Goal: Information Seeking & Learning: Learn about a topic

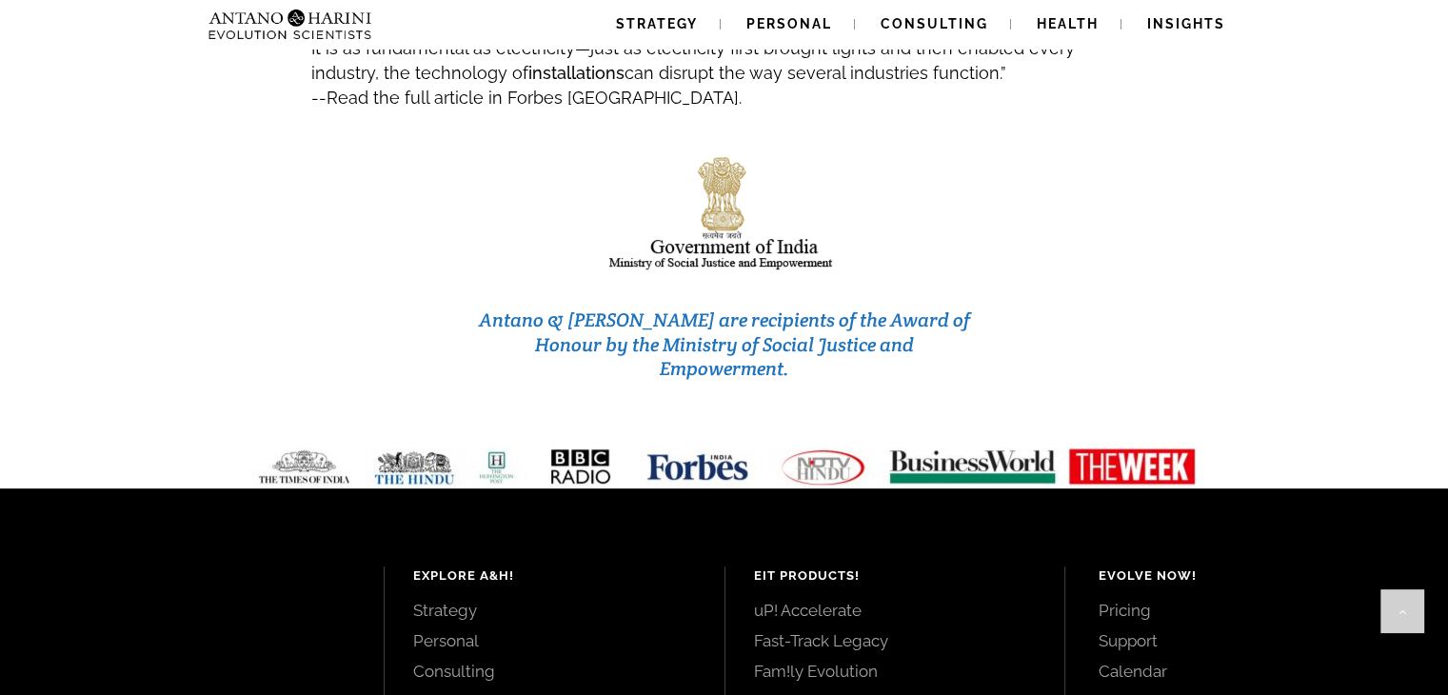
scroll to position [8162, 0]
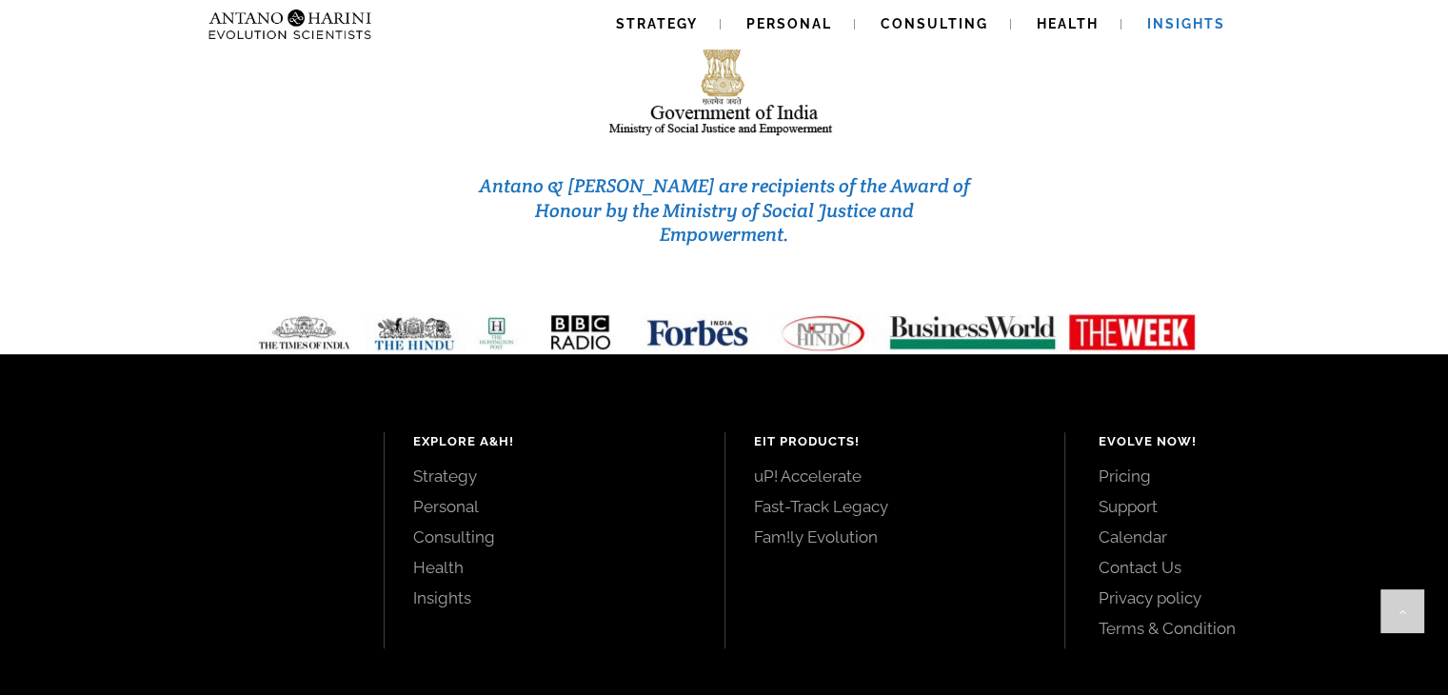
click at [1173, 24] on span "Insights" at bounding box center [1186, 23] width 78 height 15
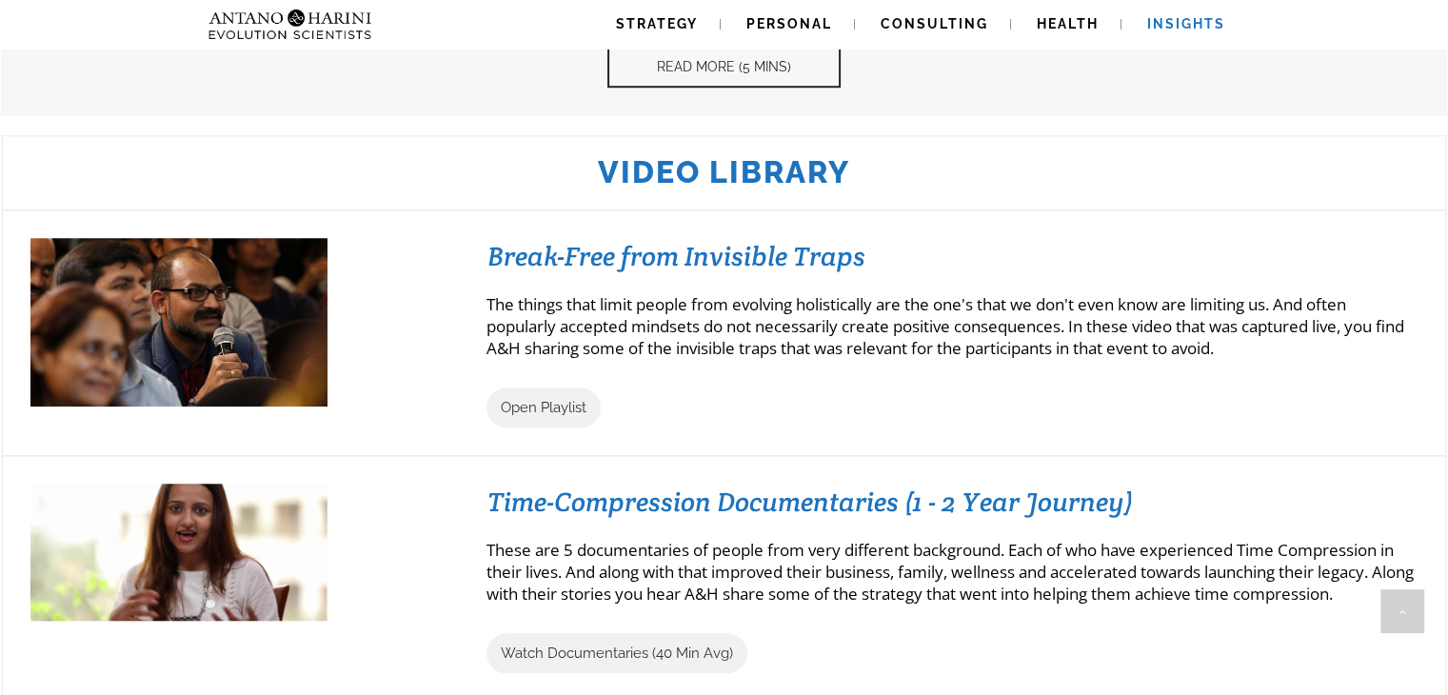
scroll to position [1585, 0]
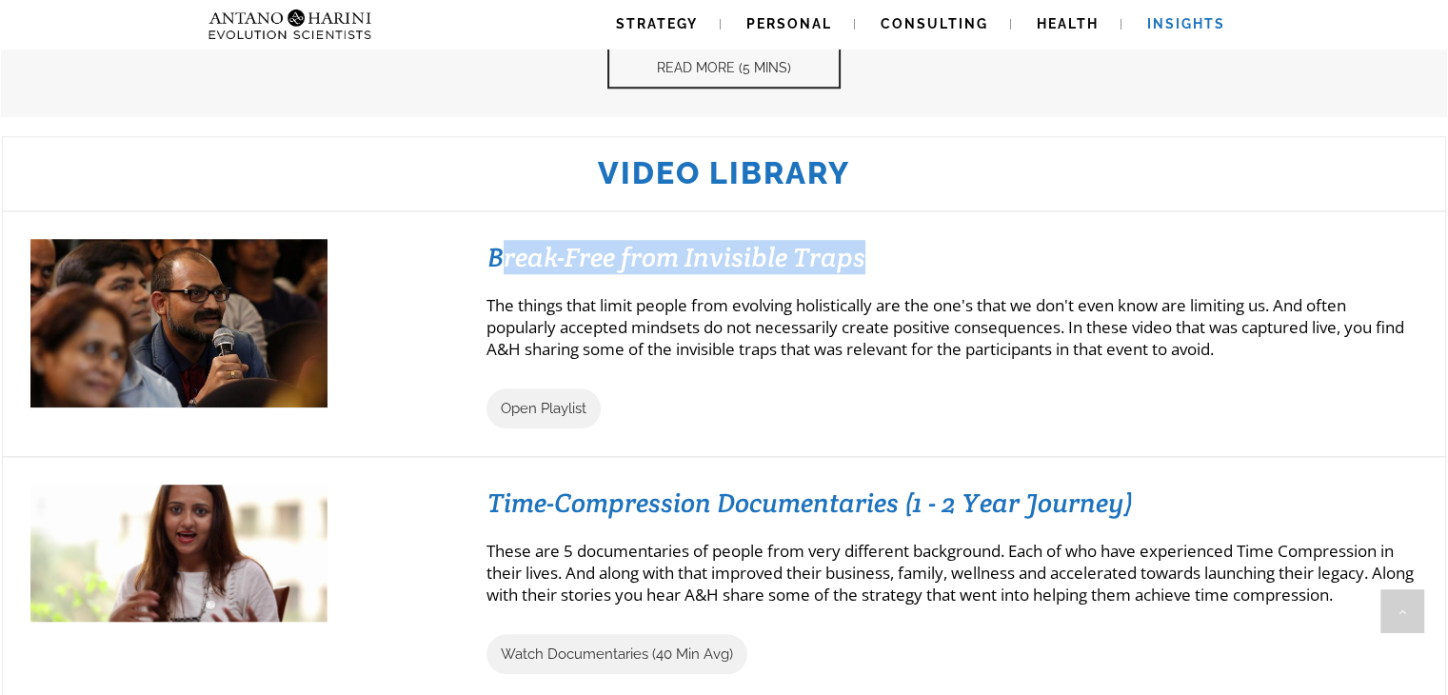
drag, startPoint x: 497, startPoint y: 260, endPoint x: 902, endPoint y: 269, distance: 405.5
type textarea "**********"
click at [902, 269] on h3 "Break-Free from Invisible Traps" at bounding box center [951, 257] width 929 height 34
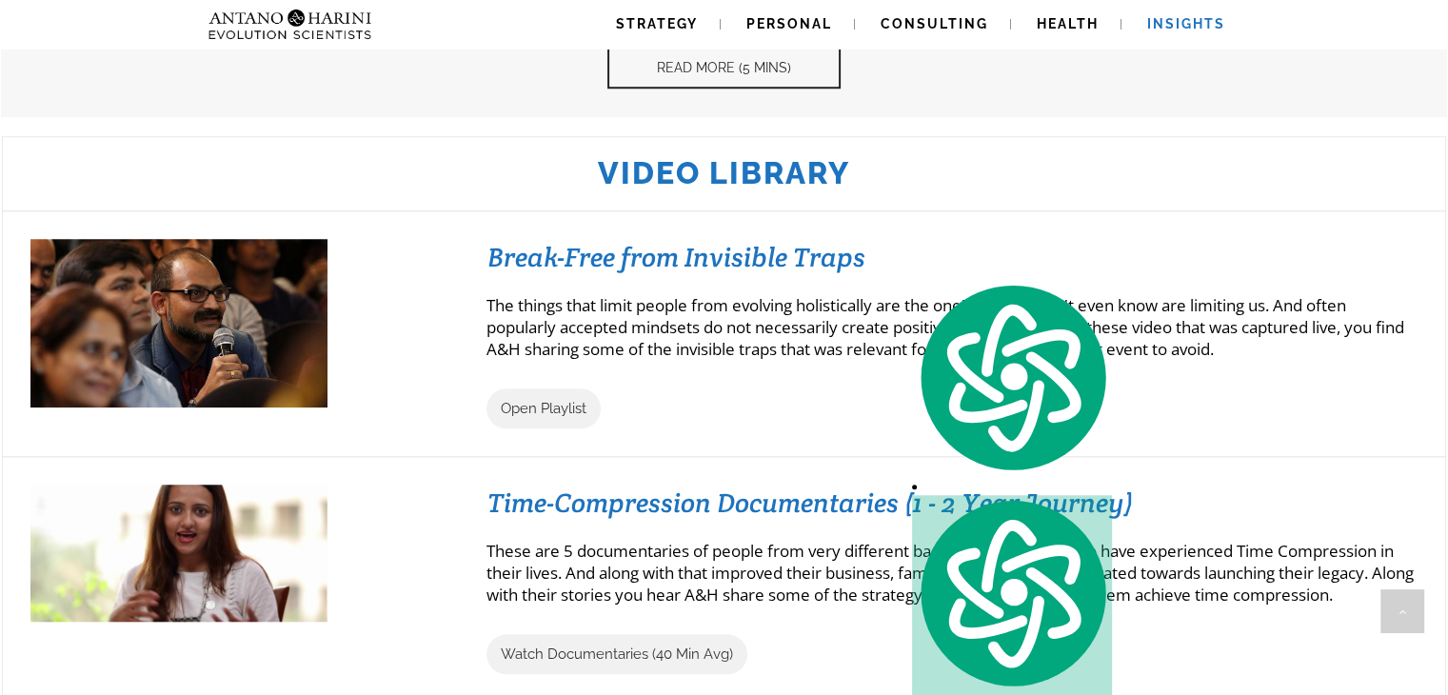
click at [783, 405] on div "Open Playlist" at bounding box center [643, 408] width 314 height 40
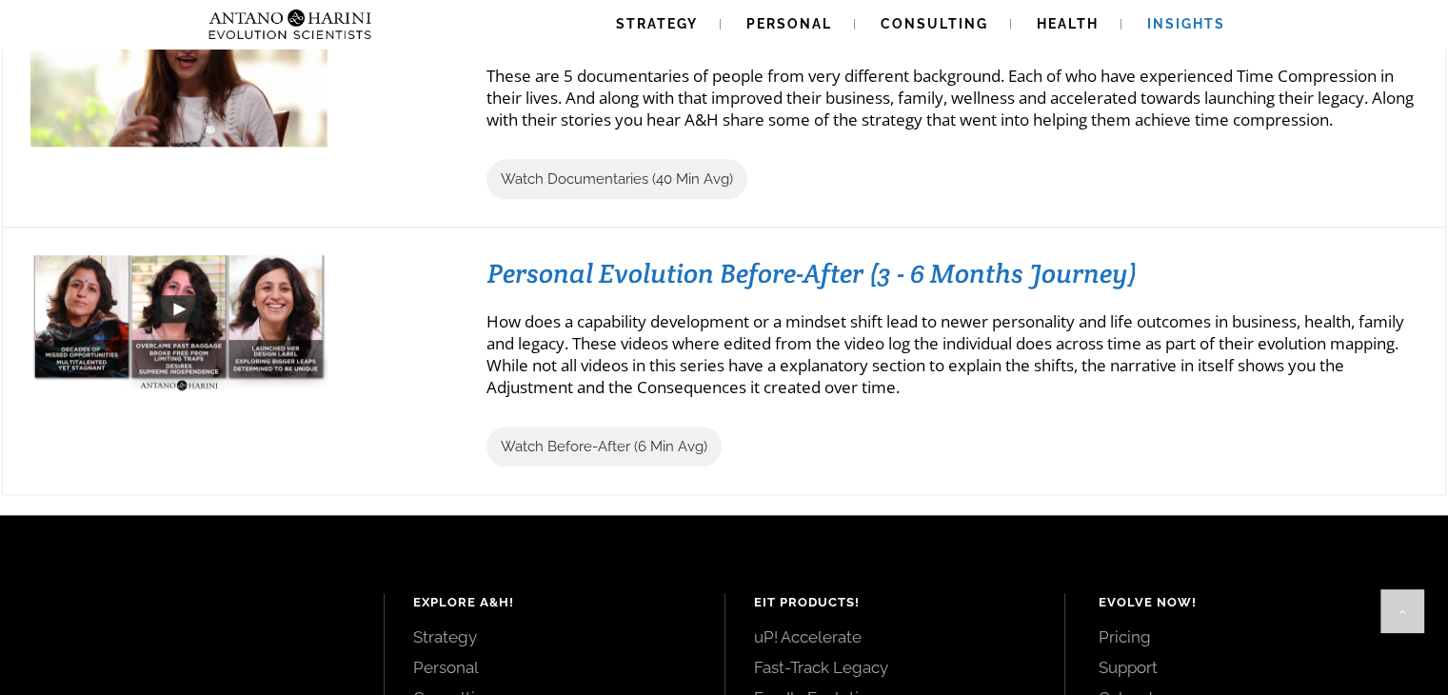
scroll to position [2061, 0]
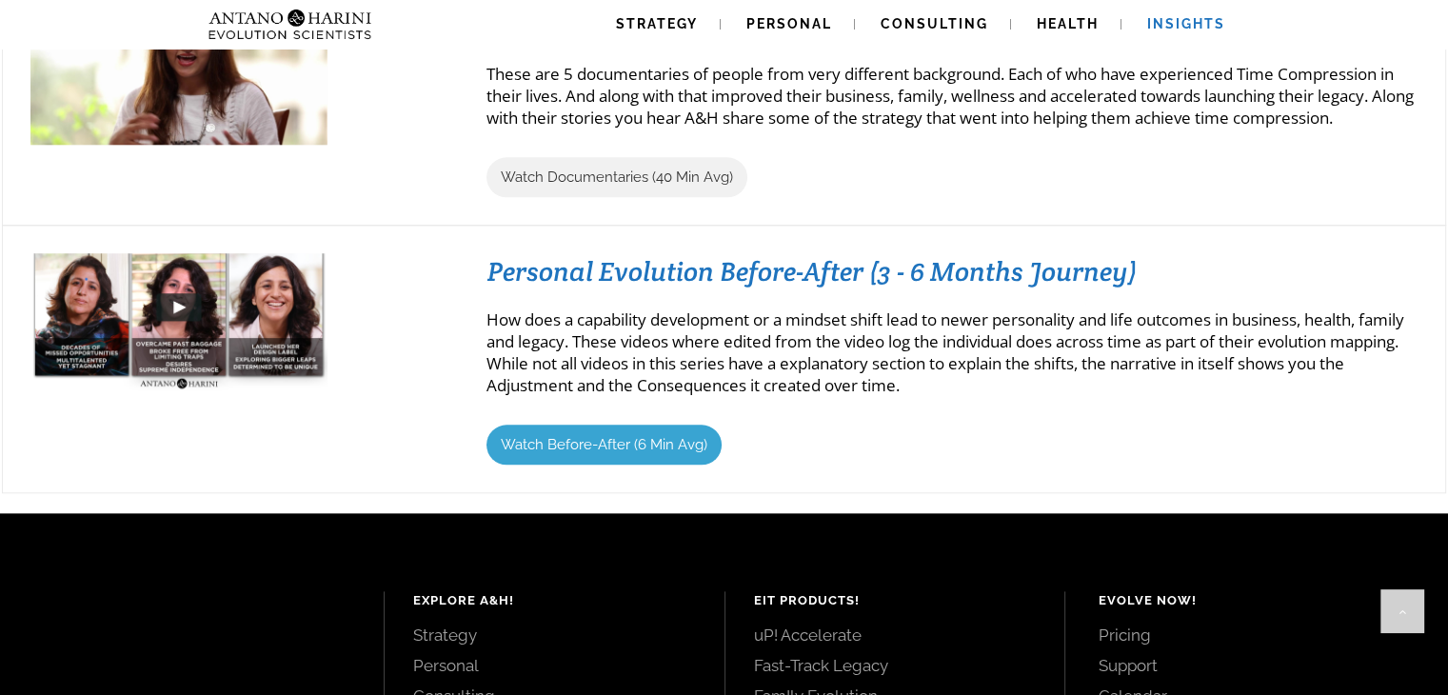
click at [683, 460] on link "Watch Before-After (6 Min Avg)" at bounding box center [603, 444] width 235 height 40
